Goal: Information Seeking & Learning: Understand process/instructions

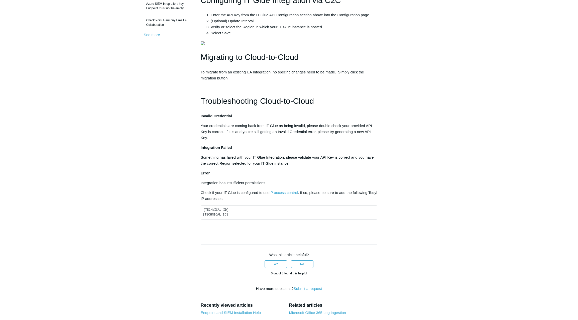
scroll to position [200, 0]
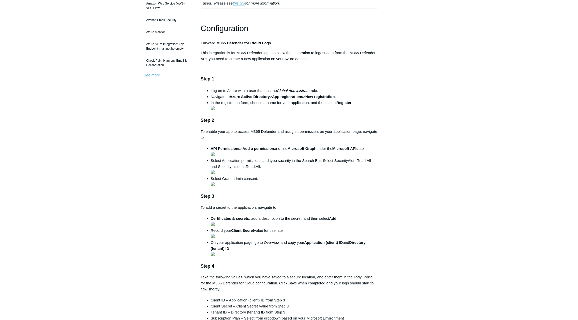
scroll to position [125, 0]
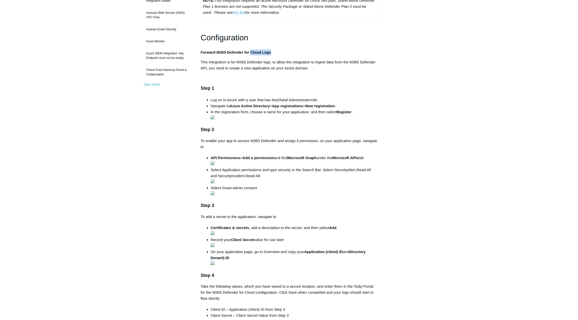
drag, startPoint x: 273, startPoint y: 52, endPoint x: 250, endPoint y: 54, distance: 22.6
click at [250, 54] on p "Forward M365 Defender for Cloud Logs" at bounding box center [289, 52] width 177 height 6
drag, startPoint x: 250, startPoint y: 54, endPoint x: 245, endPoint y: 53, distance: 5.3
click at [245, 53] on strong "Forward M365 Defender for Cloud Logs" at bounding box center [236, 52] width 70 height 4
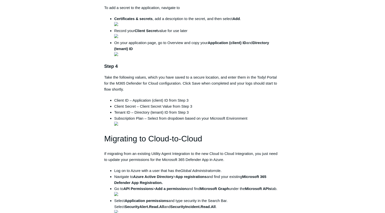
scroll to position [376, 0]
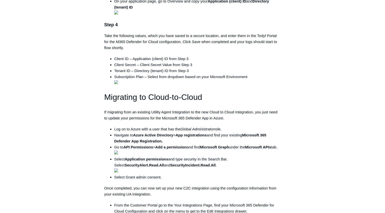
drag, startPoint x: 238, startPoint y: 68, endPoint x: 277, endPoint y: 68, distance: 38.8
copy li "SecurityAlert.Read.All"
drag, startPoint x: 164, startPoint y: 74, endPoint x: 122, endPoint y: 76, distance: 42.4
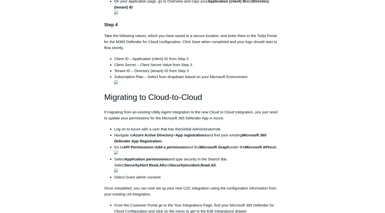
copy li "SecurityIncident.Read.All"
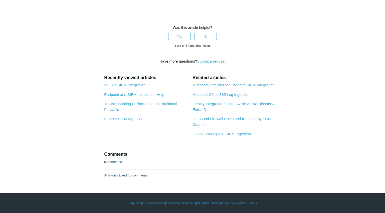
scroll to position [1645, 0]
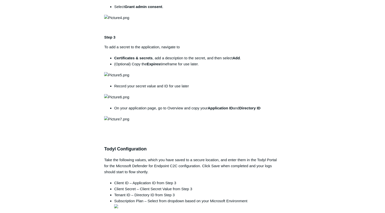
scroll to position [301, 0]
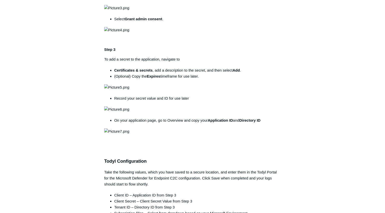
drag, startPoint x: 198, startPoint y: 101, endPoint x: 175, endPoint y: 103, distance: 23.6
drag, startPoint x: 175, startPoint y: 103, endPoint x: 177, endPoint y: 102, distance: 2.7
copy strong "Alert.Read.All"
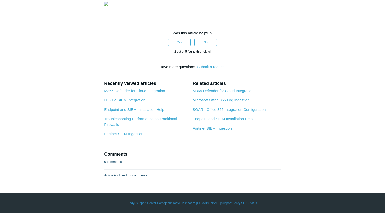
scroll to position [1119, 0]
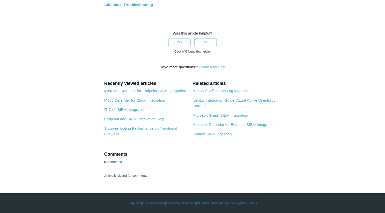
scroll to position [2890, 0]
drag, startPoint x: 239, startPoint y: 68, endPoint x: 120, endPoint y: 68, distance: 118.3
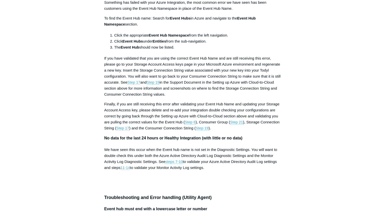
scroll to position [2021, 0]
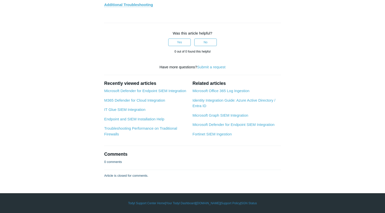
scroll to position [3575, 0]
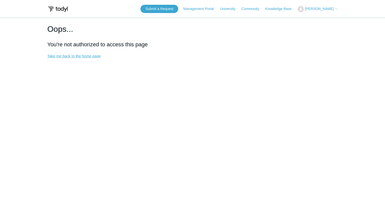
click at [71, 54] on link "Take me back to the home page" at bounding box center [73, 56] width 53 height 4
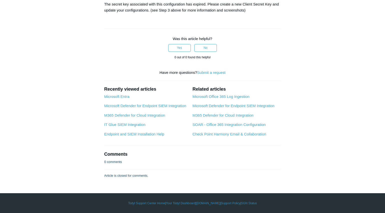
scroll to position [1670, 0]
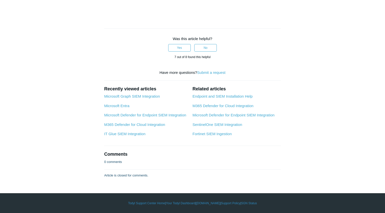
scroll to position [1687, 0]
drag, startPoint x: 147, startPoint y: 102, endPoint x: 181, endPoint y: 104, distance: 33.4
copy strong "User.ReadWrite.All"
drag, startPoint x: 185, startPoint y: 101, endPoint x: 229, endPoint y: 102, distance: 43.6
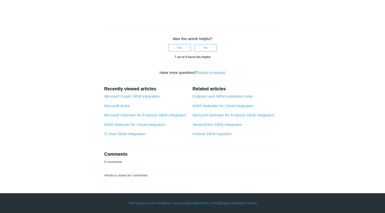
copy strong "User.ManageIdentities.Al"
drag, startPoint x: 160, startPoint y: 108, endPoint x: 97, endPoint y: 110, distance: 62.9
copy strong "User.EnableDisableAccount.All"
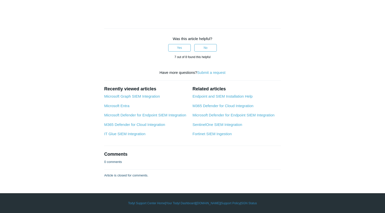
scroll to position [2773, 0]
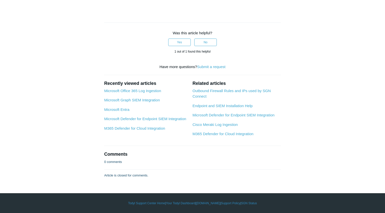
scroll to position [1504, 0]
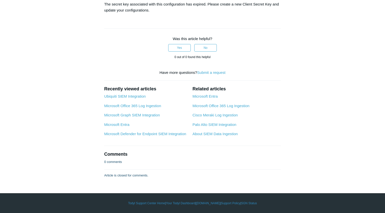
scroll to position [1620, 0]
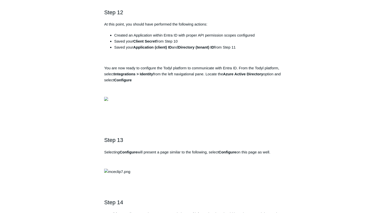
scroll to position [1169, 0]
